Goal: Navigation & Orientation: Find specific page/section

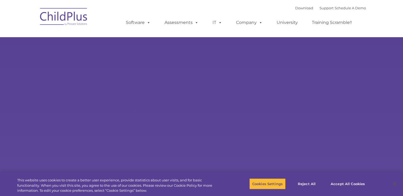
type input ""
select select "MEDIUM"
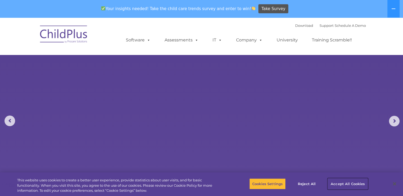
click at [350, 182] on button "Accept All Cookies" at bounding box center [348, 183] width 40 height 11
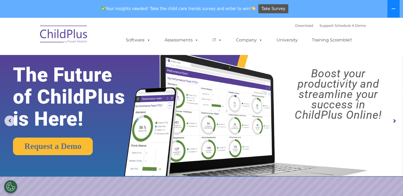
click at [396, 10] on icon at bounding box center [394, 9] width 4 height 4
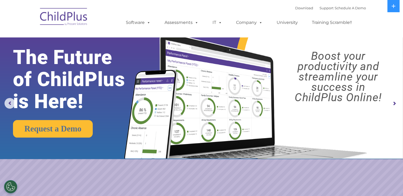
click at [394, 32] on nav "Download Support | Schedule A Demo  MENU MENU Software ChildPlus: The original…" at bounding box center [201, 18] width 403 height 37
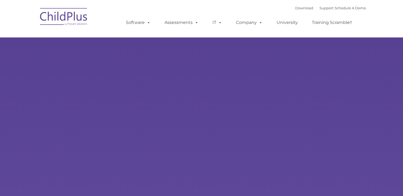
type input ""
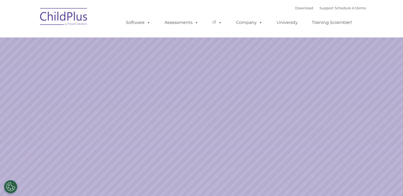
select select "MEDIUM"
